Goal: Information Seeking & Learning: Find specific fact

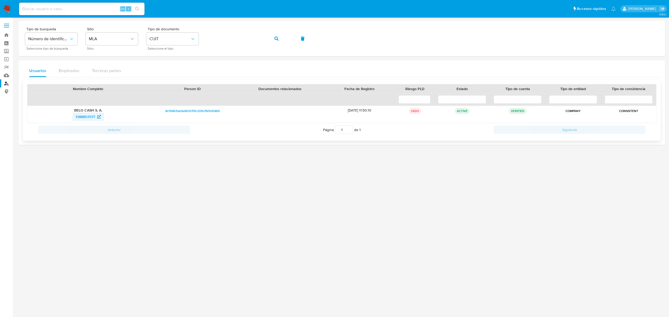
click at [91, 117] on span "1388853577" at bounding box center [86, 117] width 20 height 8
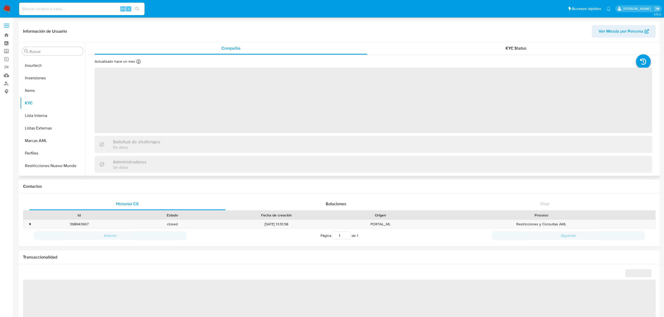
scroll to position [233, 0]
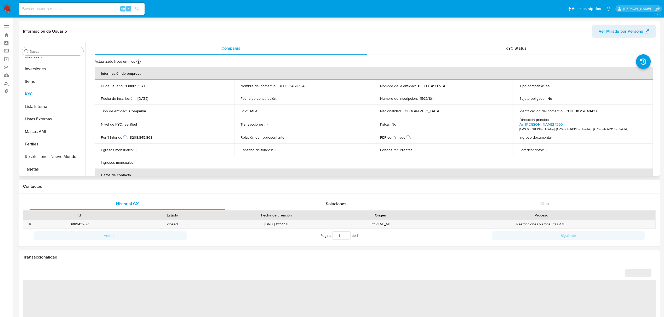
select select "10"
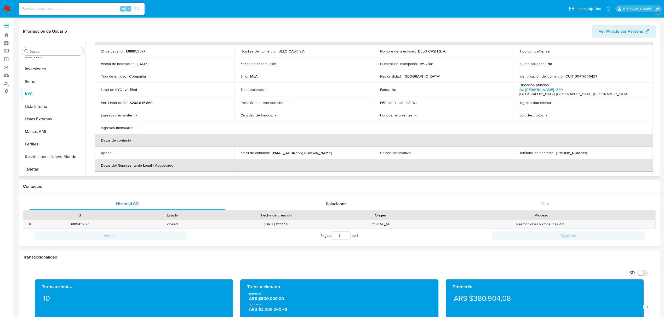
scroll to position [69, 0]
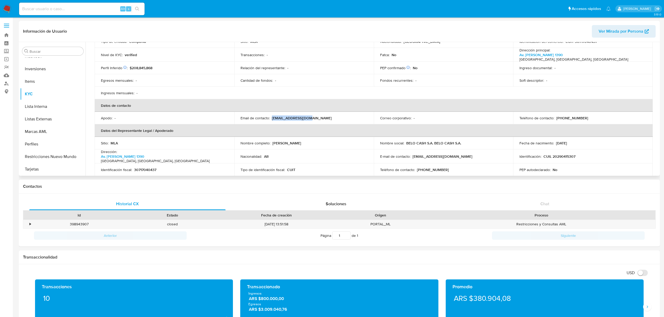
drag, startPoint x: 315, startPoint y: 115, endPoint x: 271, endPoint y: 114, distance: 43.9
click at [271, 116] on div "Email de contacto : [EMAIL_ADDRESS][DOMAIN_NAME]" at bounding box center [303, 118] width 127 height 5
copy p "[EMAIL_ADDRESS][DOMAIN_NAME]"
click at [47, 97] on button "Documentación" at bounding box center [50, 95] width 61 height 13
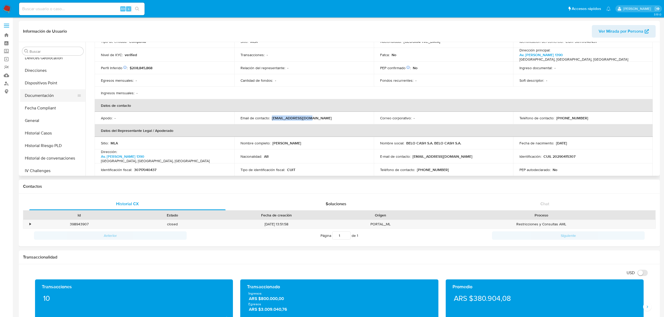
scroll to position [0, 0]
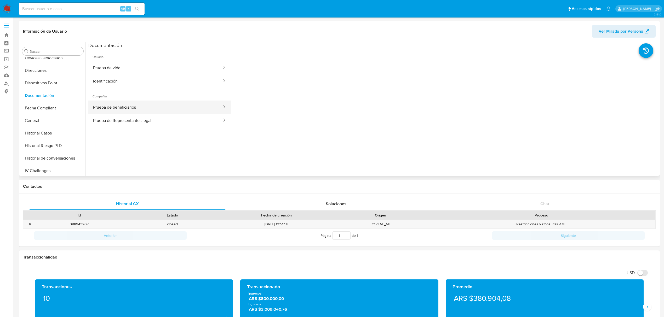
click at [138, 112] on button "Prueba de beneficiarios" at bounding box center [155, 107] width 134 height 13
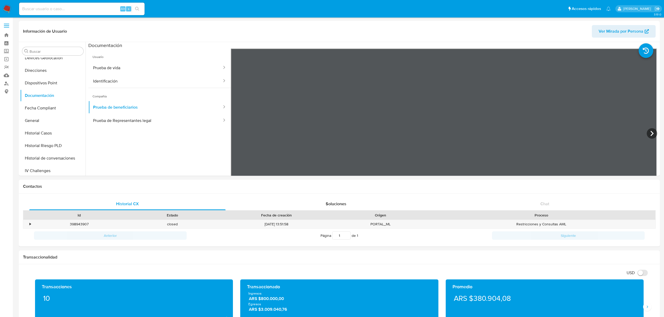
scroll to position [35, 0]
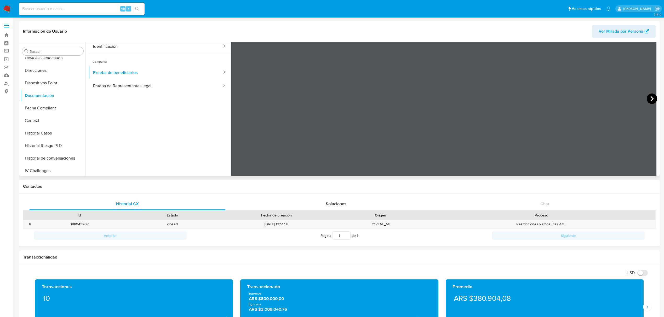
click at [650, 96] on icon at bounding box center [651, 99] width 10 height 10
click at [125, 87] on button "Prueba de Representantes legal" at bounding box center [155, 85] width 134 height 13
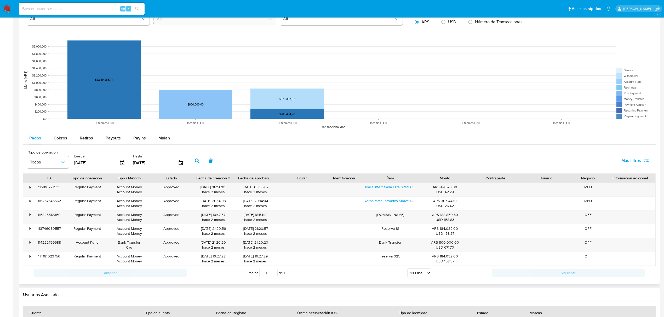
scroll to position [348, 0]
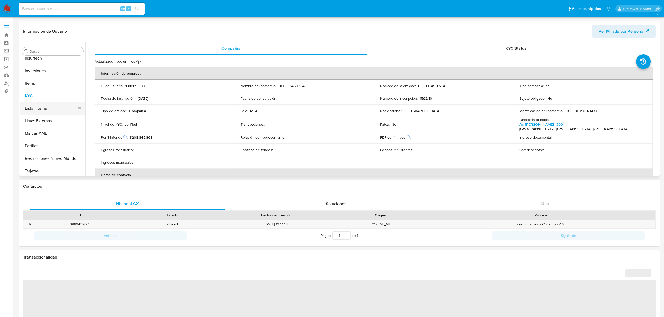
scroll to position [233, 0]
select select "10"
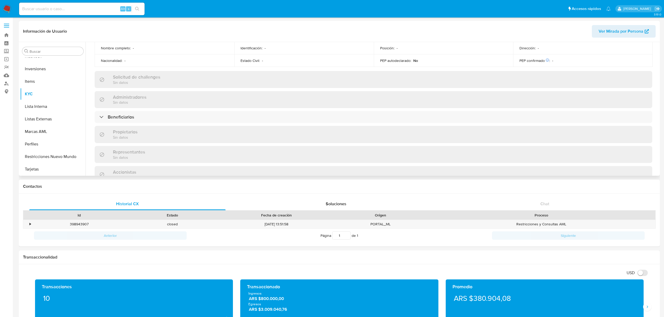
scroll to position [244, 0]
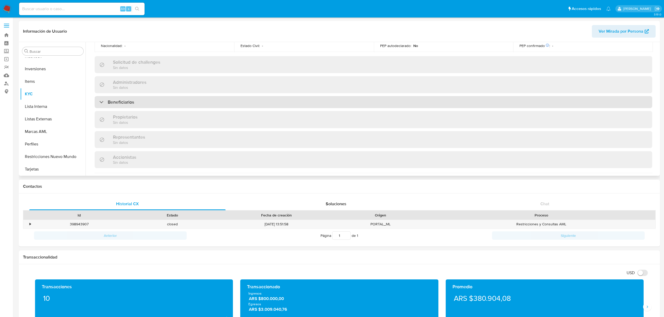
click at [284, 102] on div "Beneficiarios" at bounding box center [373, 102] width 557 height 12
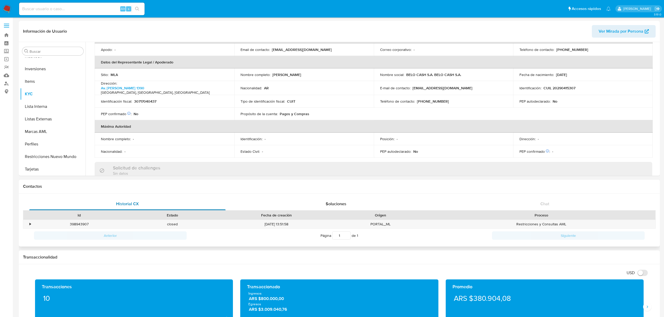
scroll to position [139, 0]
